Goal: Navigation & Orientation: Find specific page/section

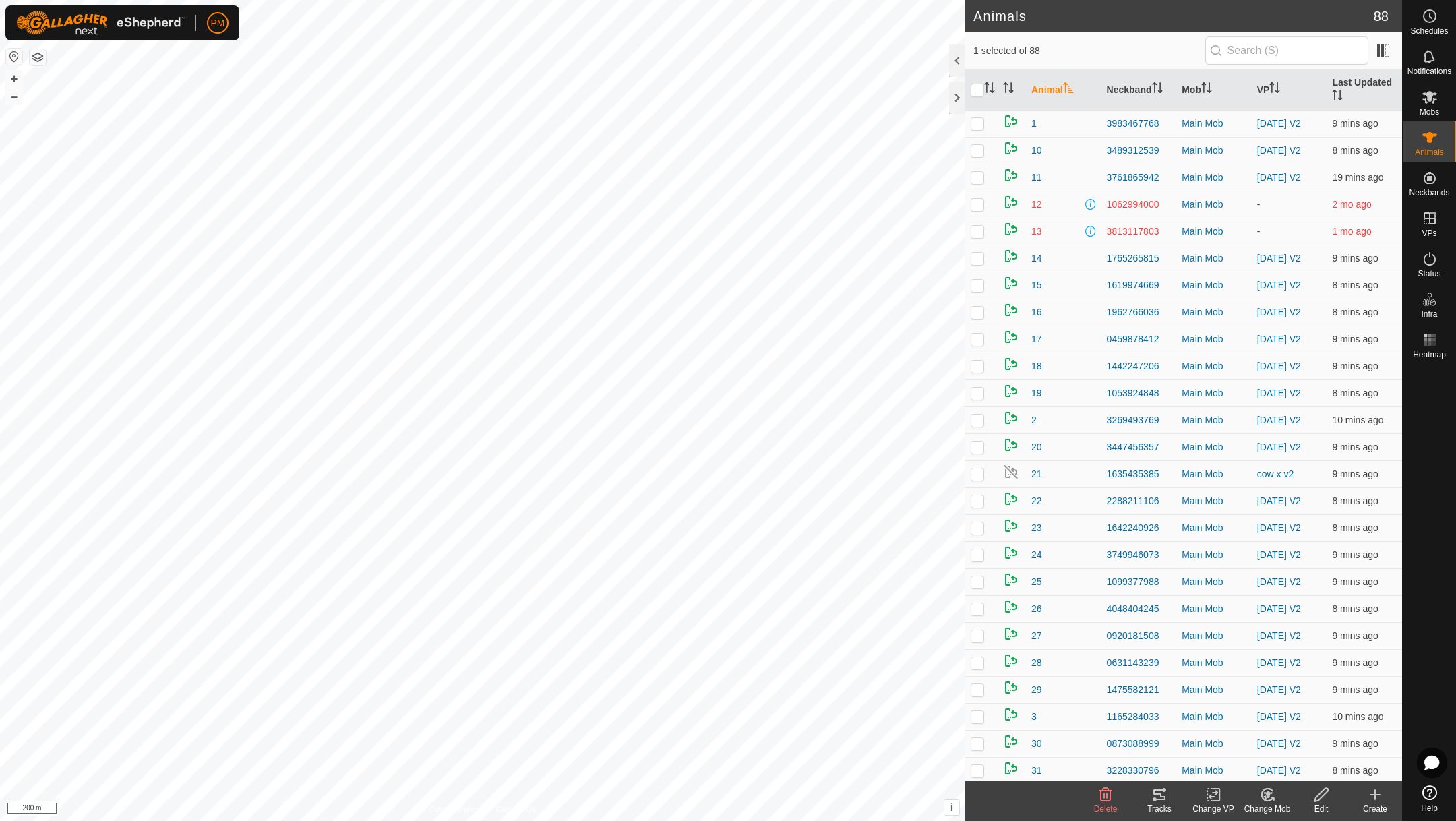
click at [1155, 792] on icon at bounding box center [1159, 795] width 16 height 16
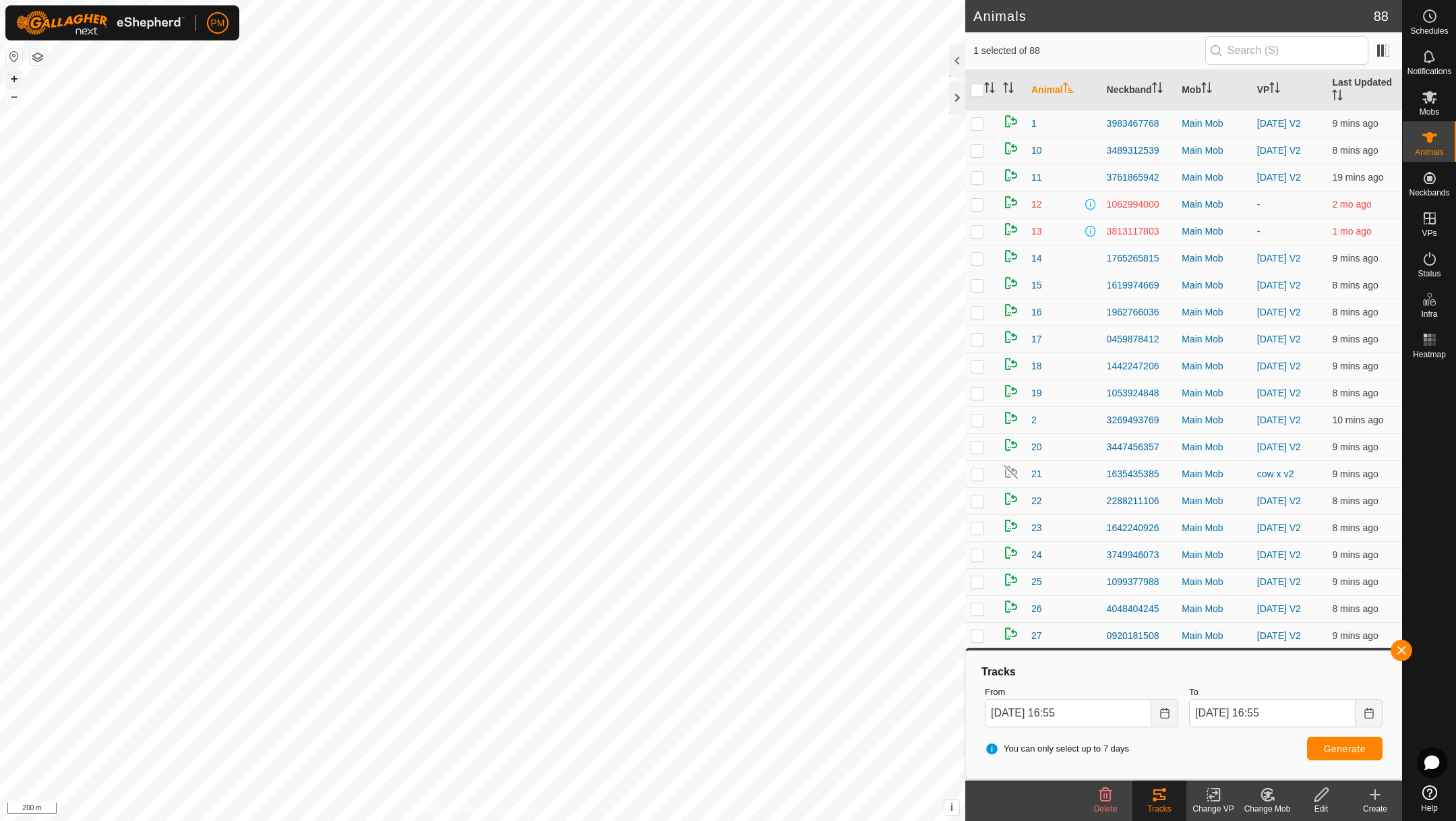
click at [15, 79] on button "+" at bounding box center [14, 79] width 16 height 16
click at [1385, 52] on span at bounding box center [1383, 51] width 22 height 22
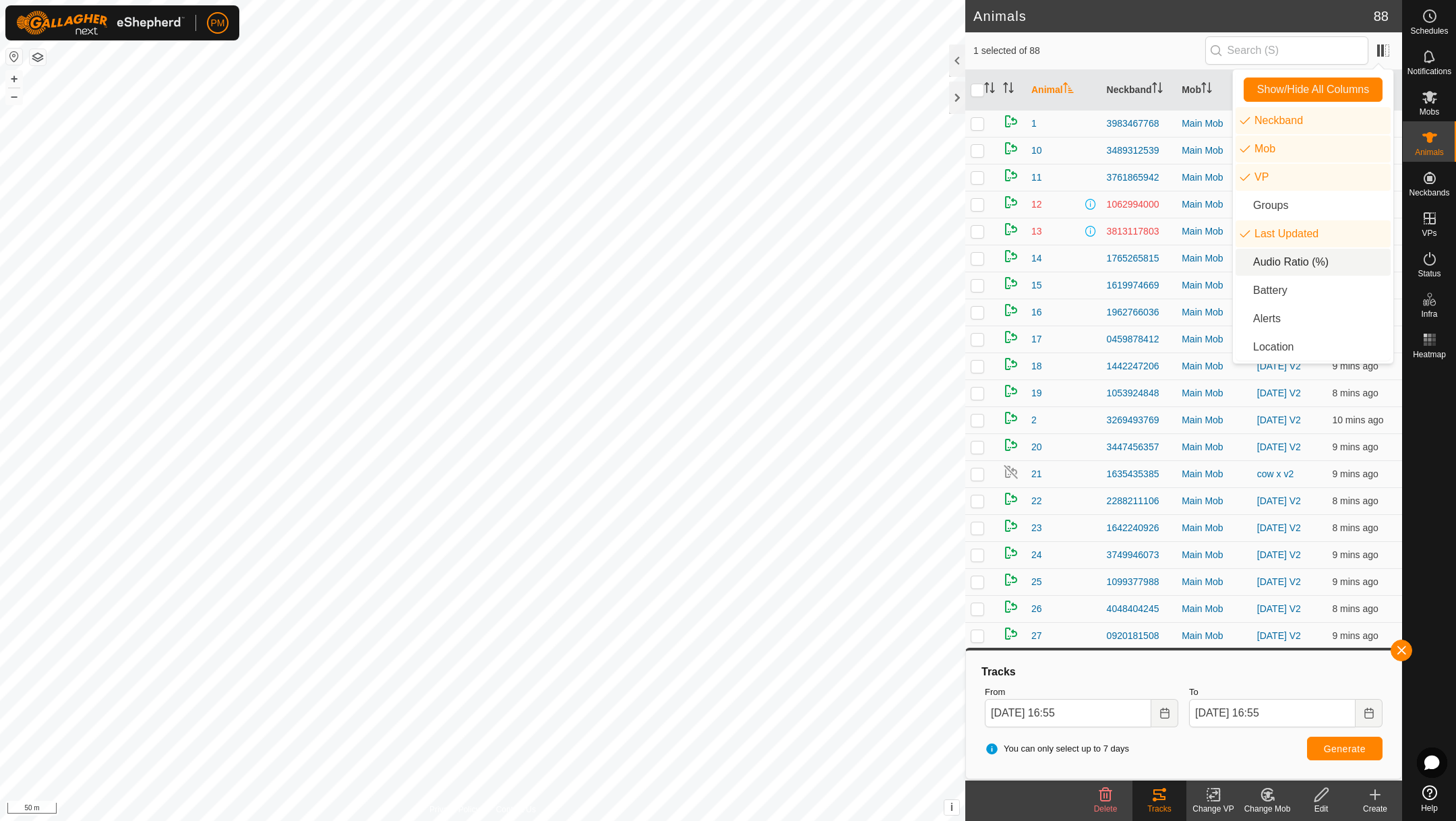
click at [1287, 261] on li "Audio Ratio (%)" at bounding box center [1313, 262] width 155 height 27
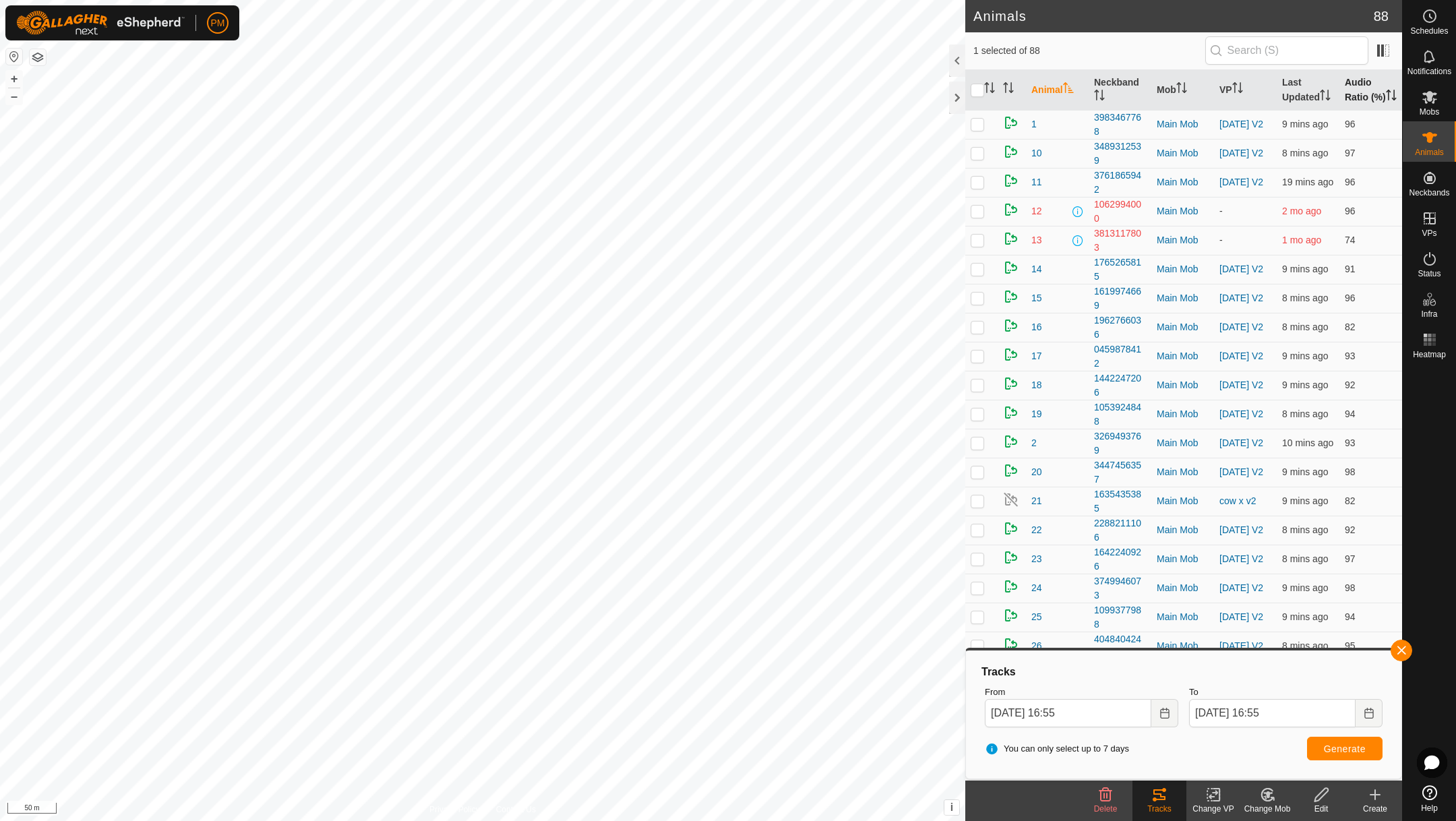
click at [1359, 91] on th "Audio Ratio (%)" at bounding box center [1371, 91] width 63 height 41
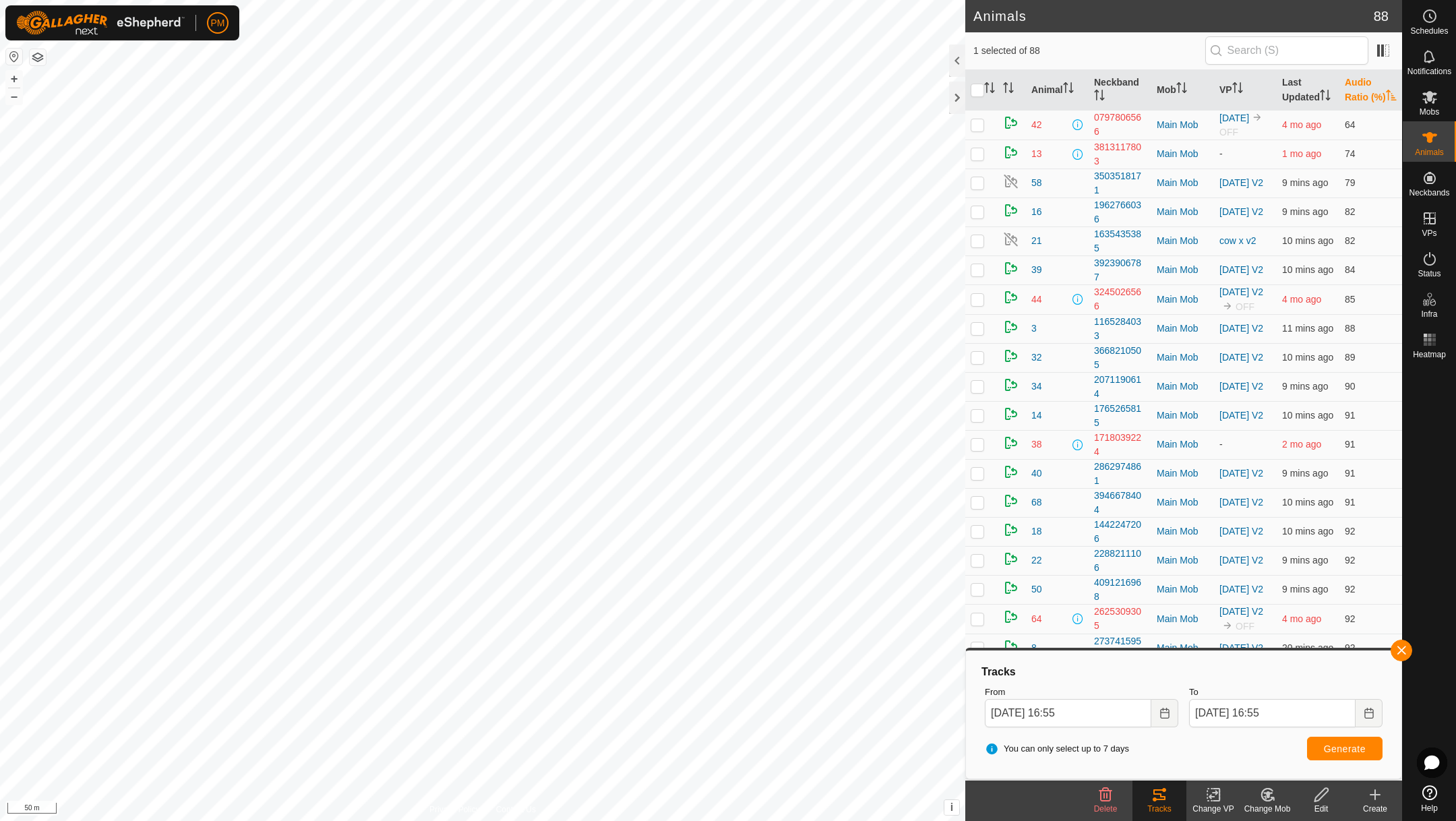
click at [1359, 91] on th "Audio Ratio (%)" at bounding box center [1371, 91] width 63 height 41
